Goal: Task Accomplishment & Management: Use online tool/utility

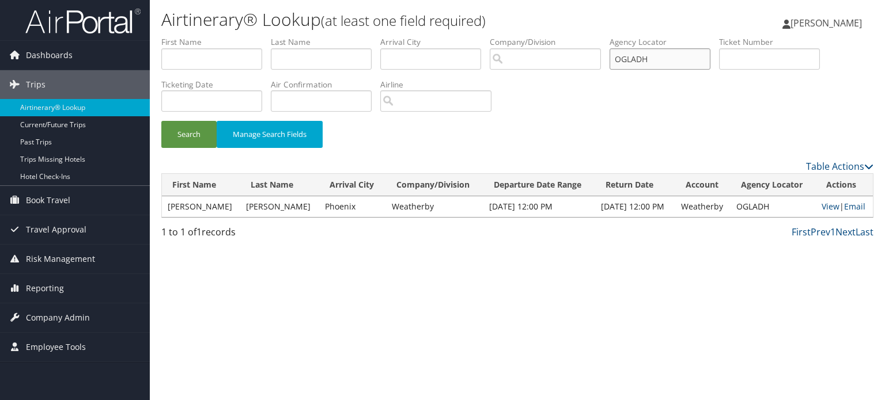
drag, startPoint x: 669, startPoint y: 58, endPoint x: 568, endPoint y: 69, distance: 102.0
click at [570, 36] on ul "First Name Last Name Departure City Arrival City Company/Division Airport/City …" at bounding box center [517, 36] width 712 height 0
paste input "QTBDQW"
type input "QTBDQW"
click at [199, 133] on button "Search" at bounding box center [188, 134] width 55 height 27
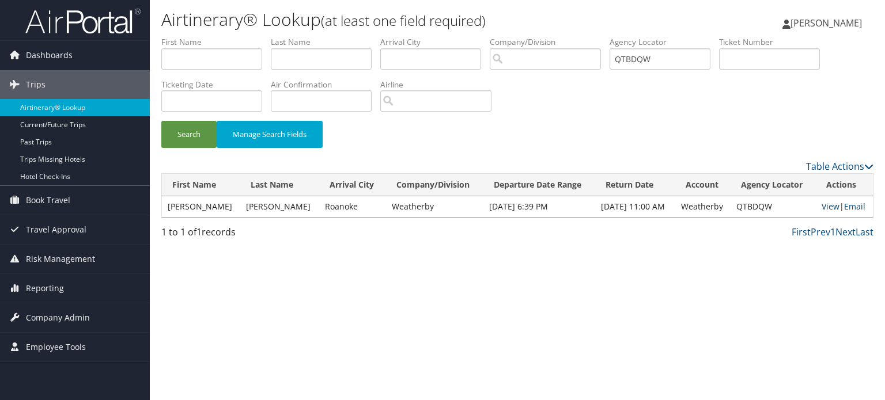
click at [826, 206] on link "View" at bounding box center [831, 206] width 18 height 11
click at [177, 134] on button "Search" at bounding box center [188, 134] width 55 height 27
click at [830, 209] on link "View" at bounding box center [831, 206] width 18 height 11
click at [195, 130] on button "Search" at bounding box center [188, 134] width 55 height 27
click at [832, 204] on link "View" at bounding box center [831, 206] width 18 height 11
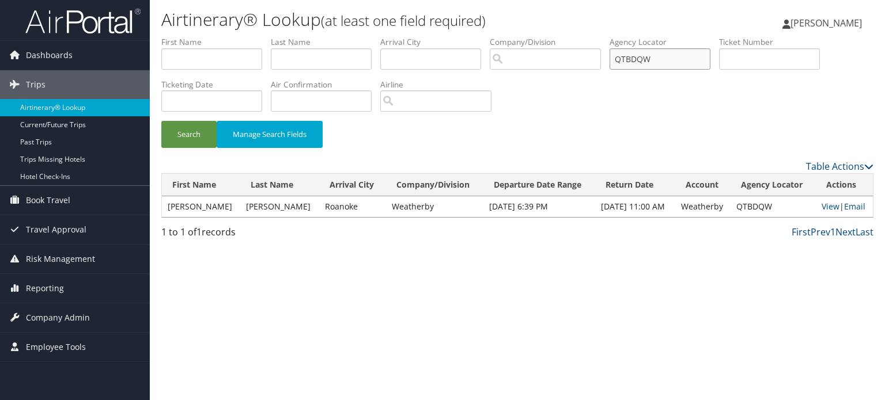
drag, startPoint x: 671, startPoint y: 57, endPoint x: 615, endPoint y: 64, distance: 55.7
click at [615, 64] on input "QTBDQW" at bounding box center [660, 58] width 101 height 21
click at [180, 126] on button "Search" at bounding box center [188, 134] width 55 height 27
click at [827, 206] on link "View" at bounding box center [831, 206] width 18 height 11
click at [857, 207] on link "Email" at bounding box center [854, 206] width 21 height 11
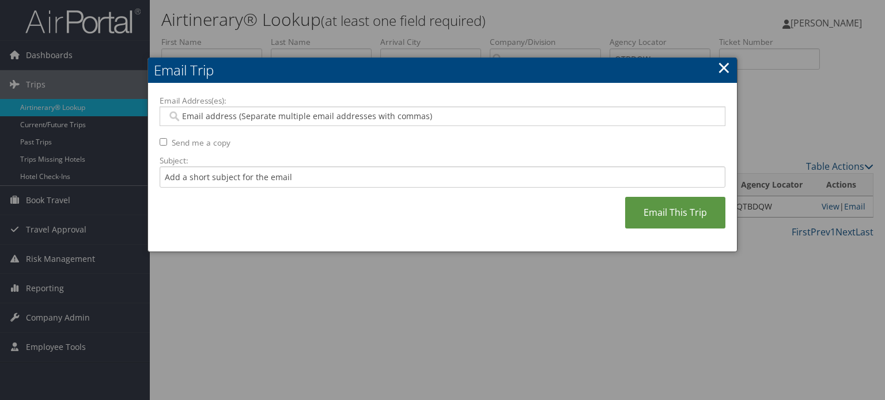
click at [254, 127] on div "Email Address(es): Send me a copy Subject: Email This Trip" at bounding box center [443, 168] width 566 height 146
click at [254, 118] on input "Email Address(es):" at bounding box center [442, 117] width 551 height 12
paste input "DRWTHOMASSON@GMAIL.COM"
type input "DRWTHOMASSON@GMAIL.COM"
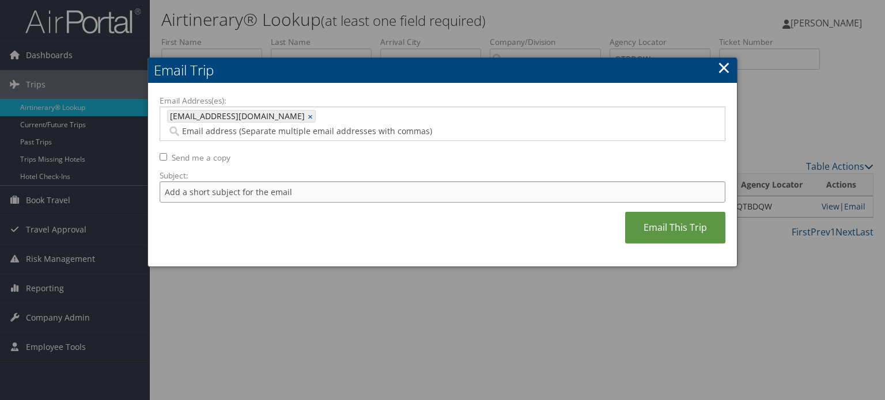
click at [249, 182] on input "Subject:" at bounding box center [443, 192] width 566 height 21
type input "Delta Flight confirmation for October 12"
click at [650, 212] on link "Email This Trip" at bounding box center [675, 228] width 100 height 32
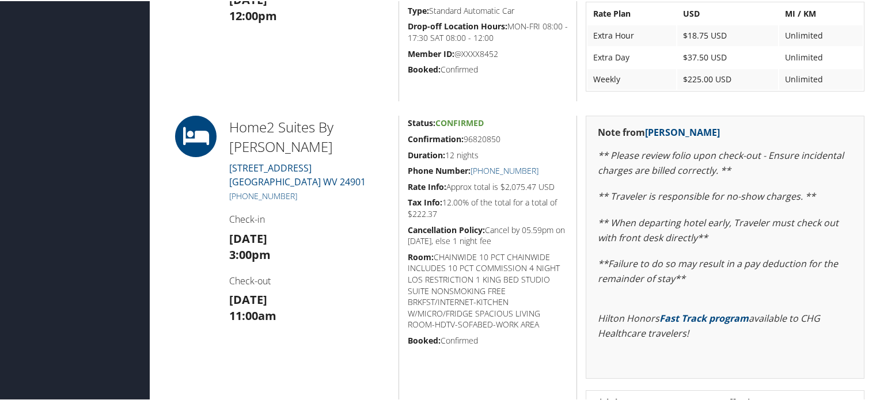
scroll to position [1133, 0]
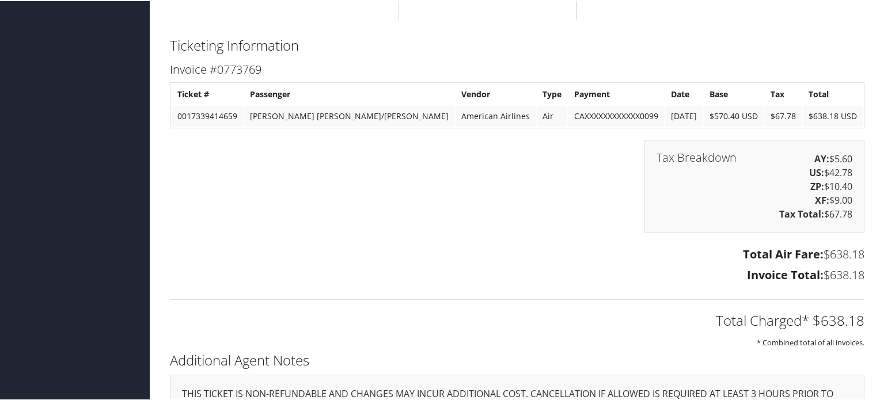
scroll to position [1824, 0]
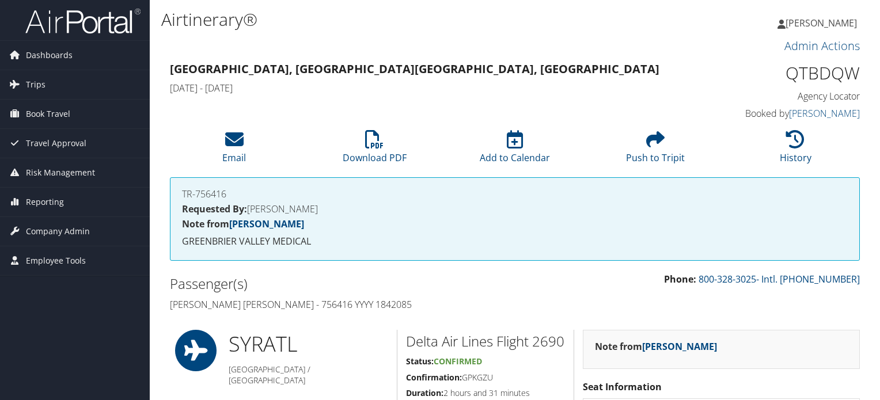
scroll to position [2178, 0]
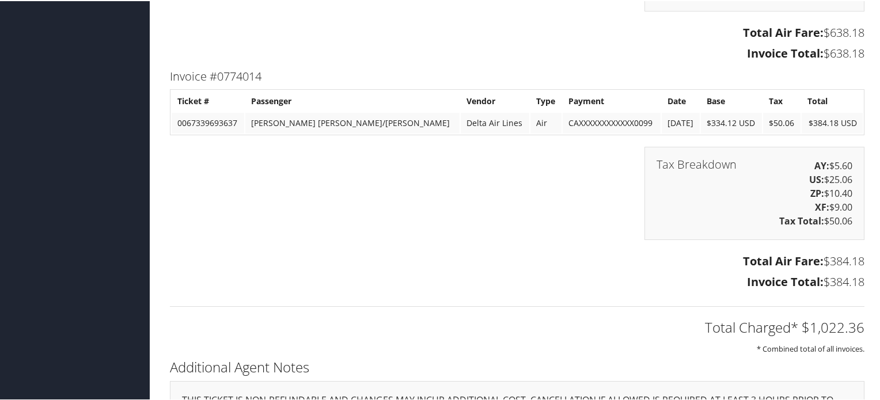
scroll to position [2397, 0]
